Goal: Obtain resource: Download file/media

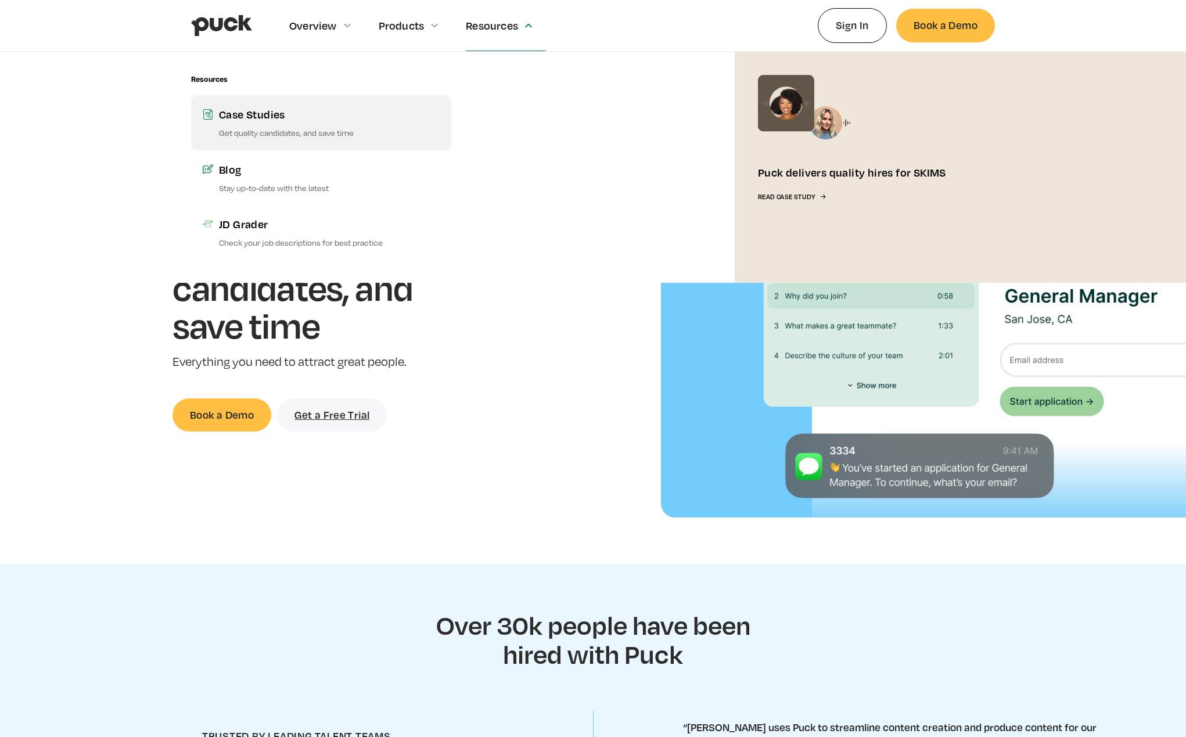
click at [257, 116] on div "Case Studies" at bounding box center [329, 114] width 221 height 15
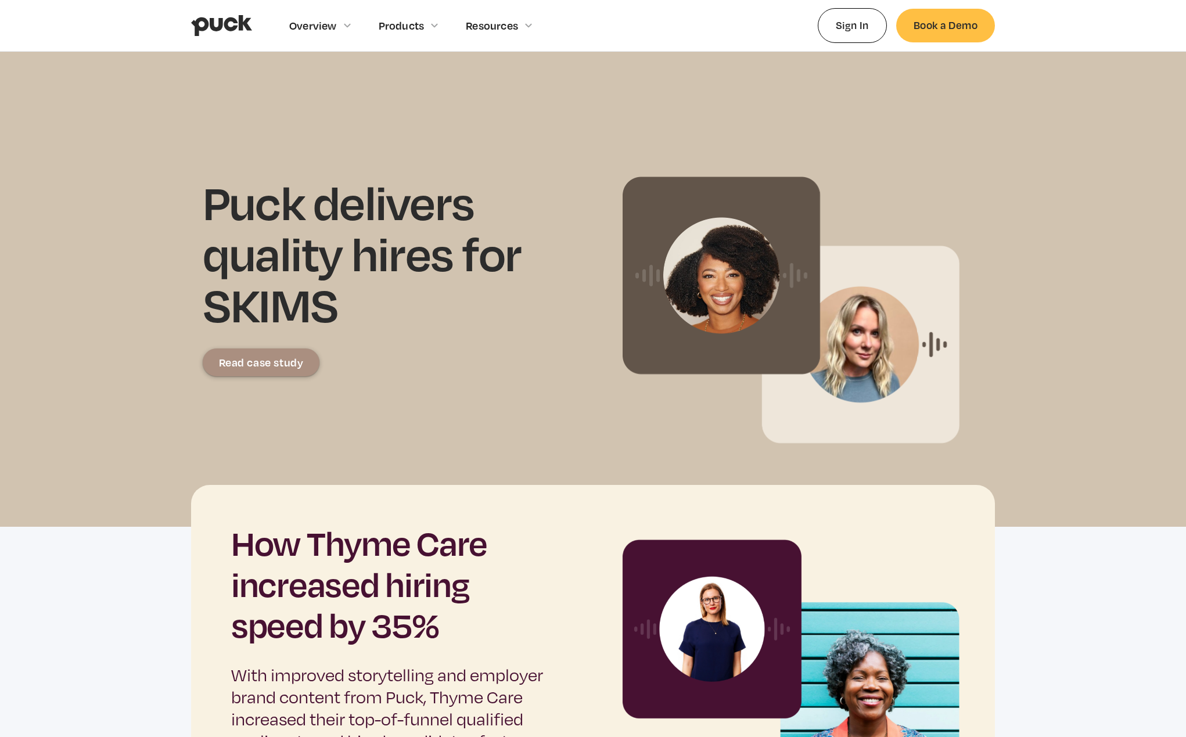
click at [263, 362] on div "Read case study" at bounding box center [261, 362] width 85 height 12
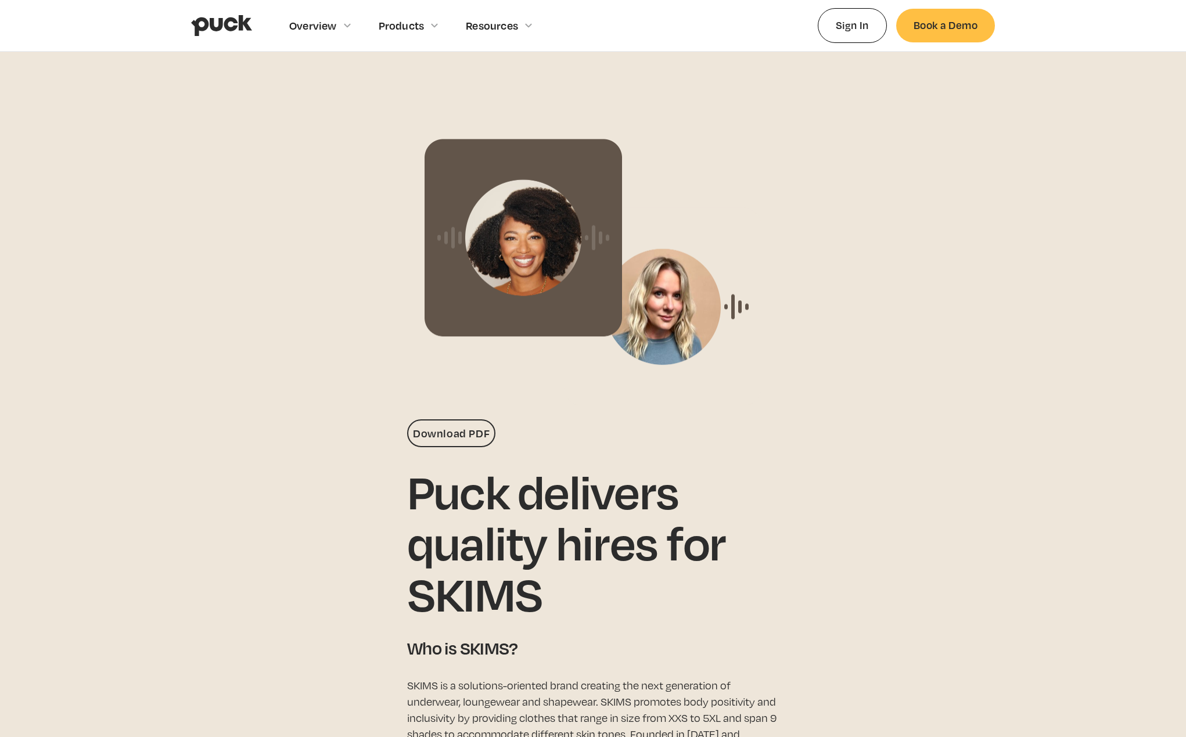
click at [463, 437] on link "Download PDF" at bounding box center [451, 433] width 88 height 28
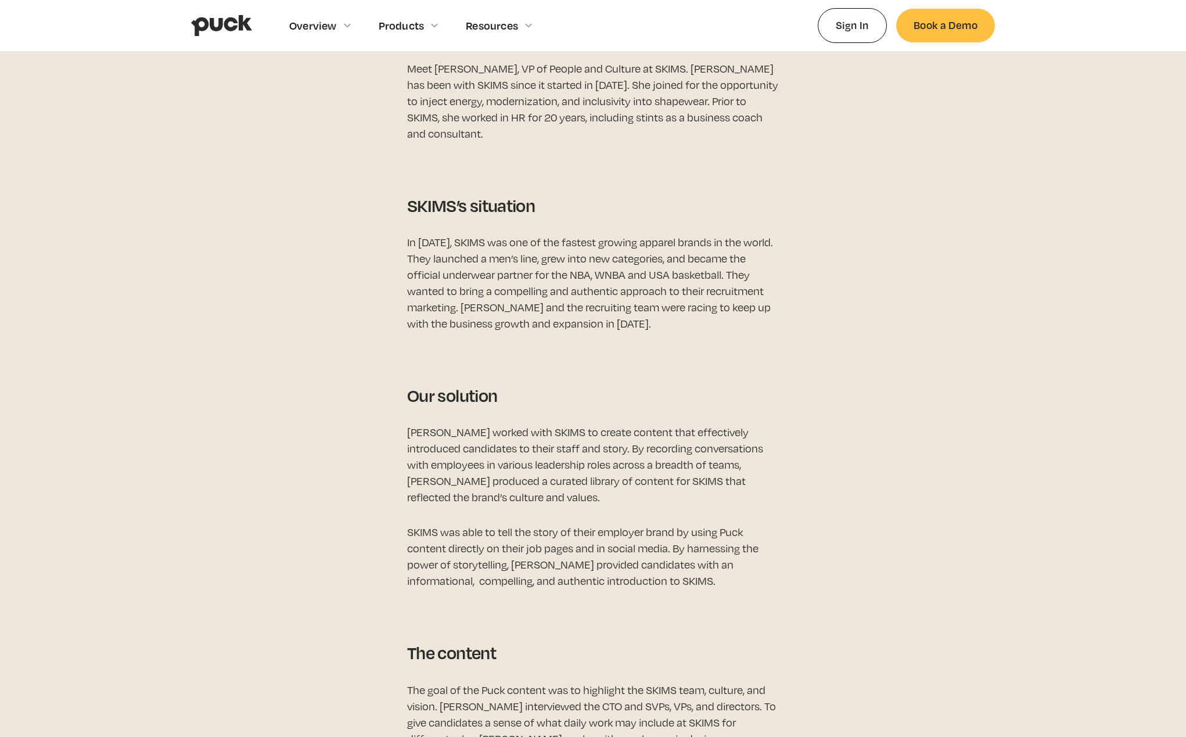
scroll to position [1195, 0]
